Goal: Contribute content

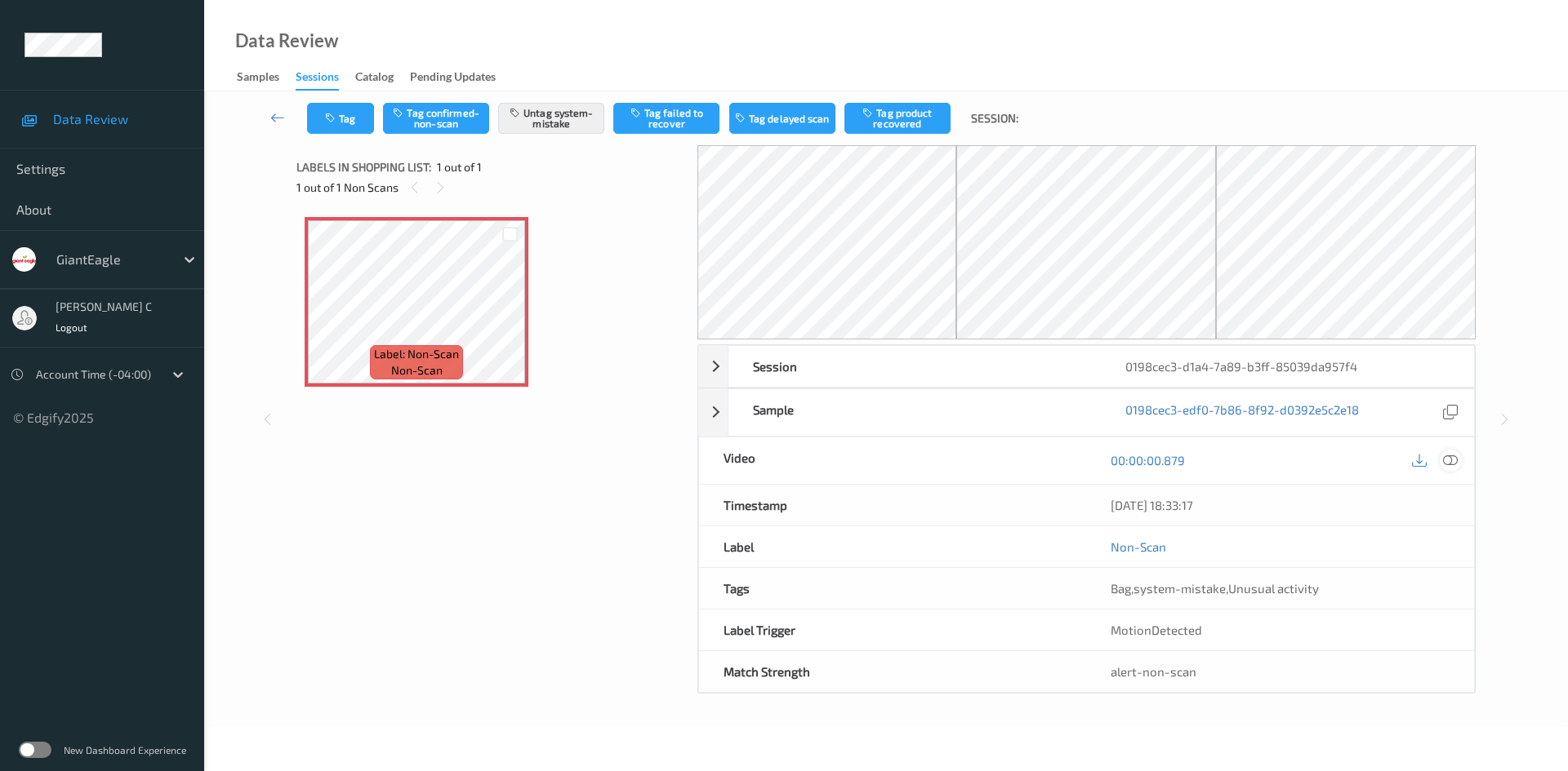
click at [1455, 465] on icon at bounding box center [1451, 460] width 14 height 14
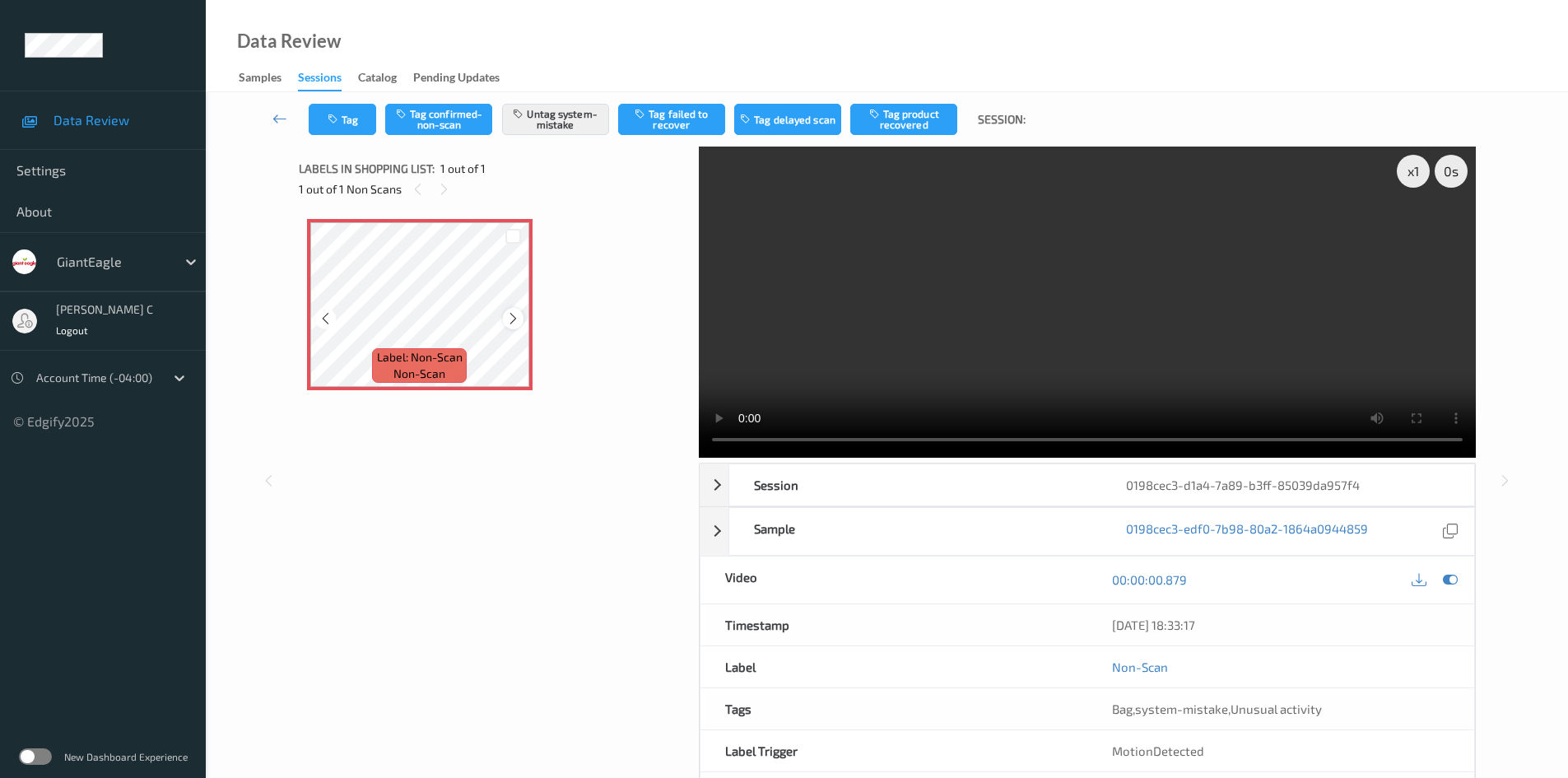
click at [511, 315] on icon at bounding box center [513, 319] width 14 height 14
click at [359, 121] on button "Tag" at bounding box center [342, 119] width 68 height 32
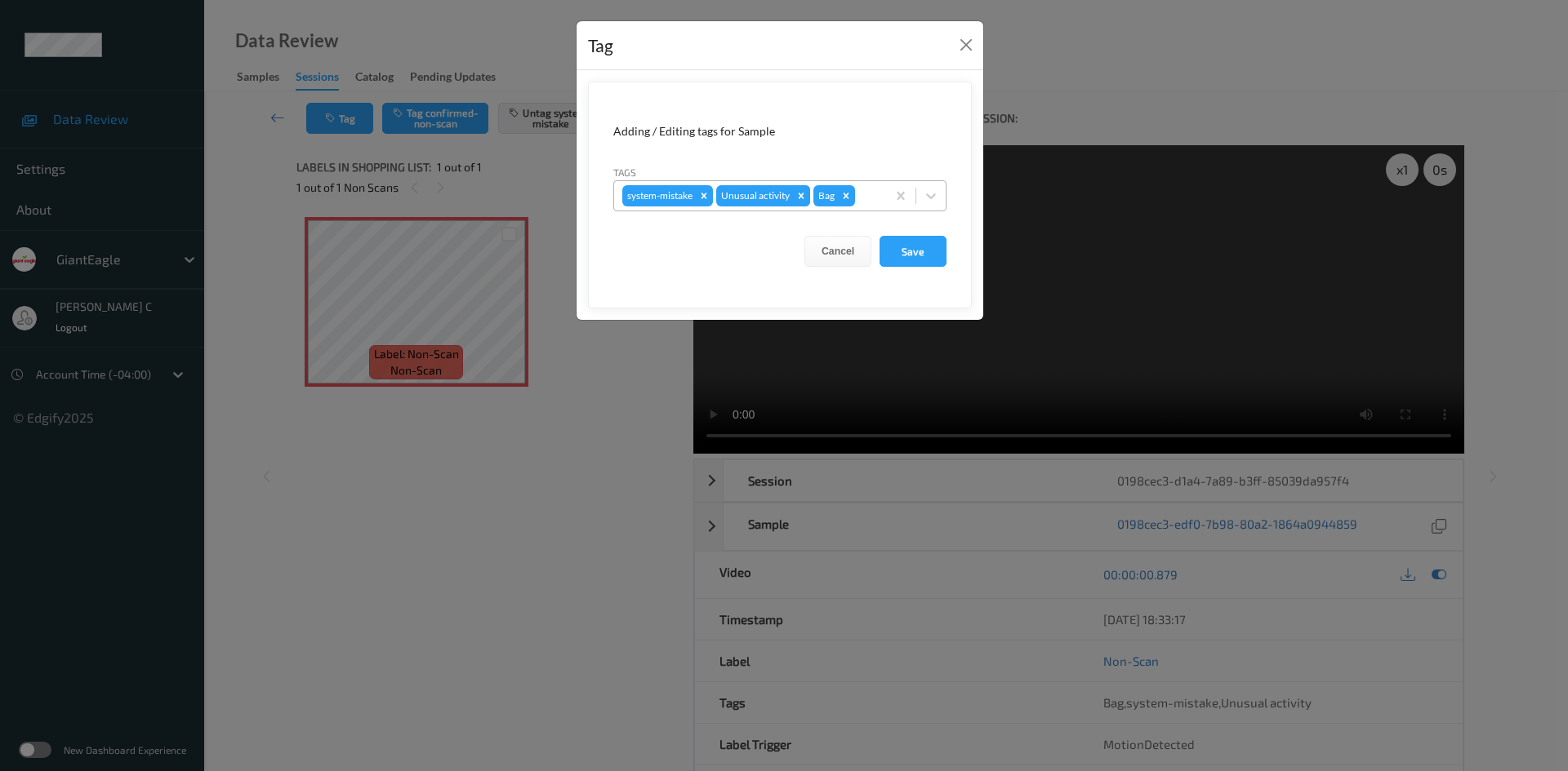
click at [803, 196] on icon "Remove Unusual activity" at bounding box center [801, 195] width 5 height 5
click at [901, 249] on button "Save" at bounding box center [913, 251] width 67 height 31
